Goal: Task Accomplishment & Management: Manage account settings

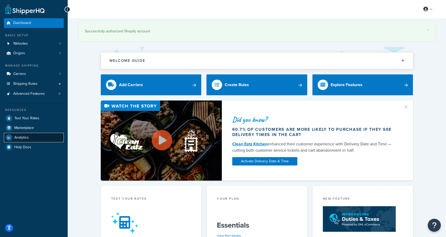
click at [29, 138] on link "Analytics" at bounding box center [34, 137] width 60 height 9
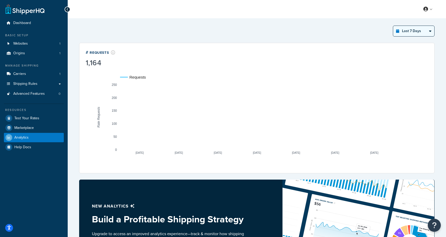
click at [425, 31] on select "Last 24 Hours Last 7 Days Last 30 Days Last 3 Months Last 6 Months Last 12 Mont…" at bounding box center [413, 31] width 41 height 10
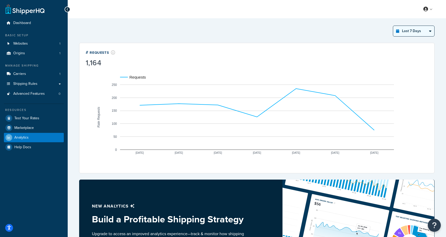
select select "last_30_days"
click at [393, 26] on select "Last 24 Hours Last 7 Days Last 30 Days Last 3 Months Last 6 Months Last 12 Mont…" at bounding box center [413, 31] width 41 height 10
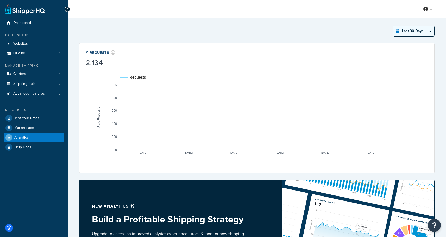
click at [427, 27] on select "Last 24 Hours Last 7 Days Last 30 Days Last 3 Months Last 6 Months Last 12 Mont…" at bounding box center [413, 31] width 41 height 10
click at [430, 11] on link at bounding box center [428, 9] width 15 height 8
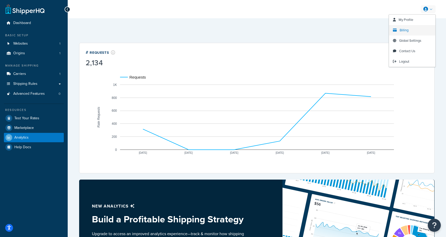
click at [406, 29] on span "Billing" at bounding box center [404, 30] width 9 height 5
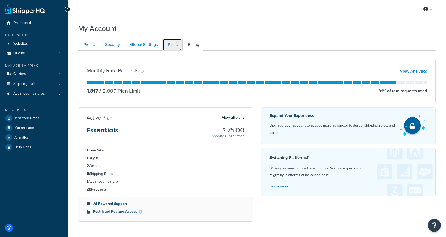
click at [170, 45] on link "Plans" at bounding box center [172, 45] width 19 height 12
